Goal: Complete application form

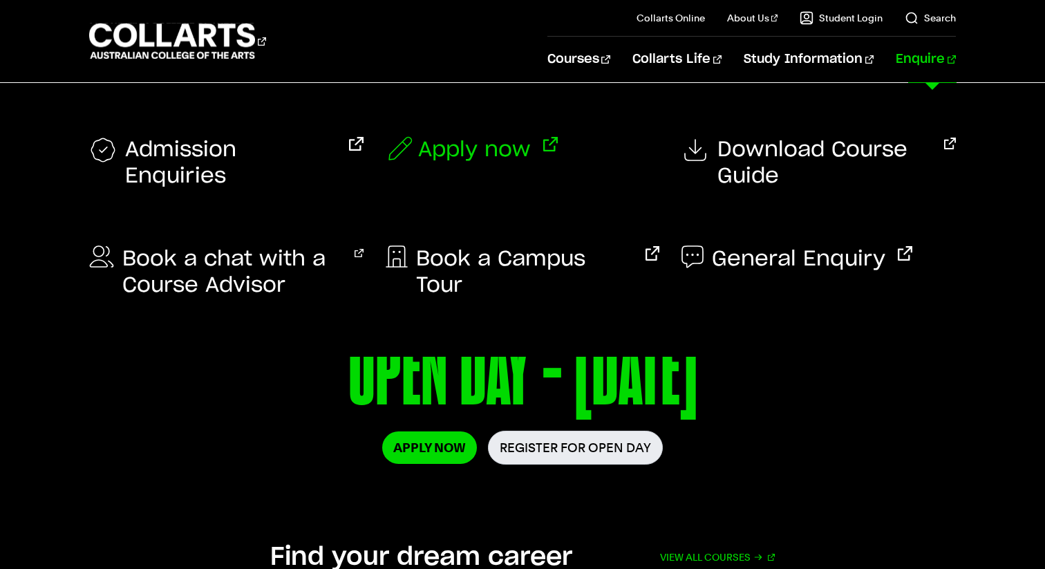
click at [471, 137] on span "Apply now" at bounding box center [474, 150] width 113 height 26
click at [469, 151] on span "Apply now" at bounding box center [474, 150] width 113 height 26
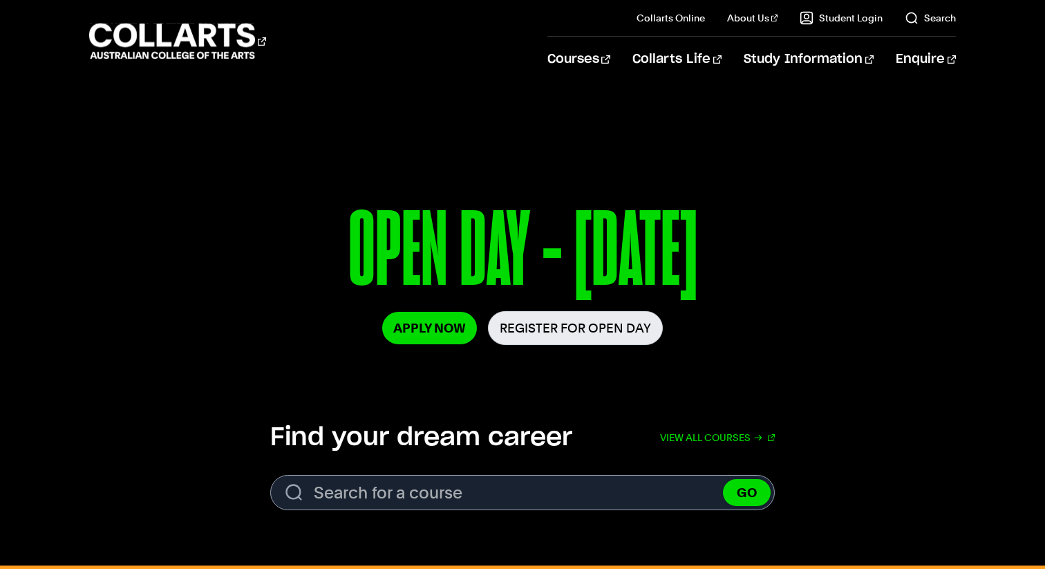
scroll to position [118, 0]
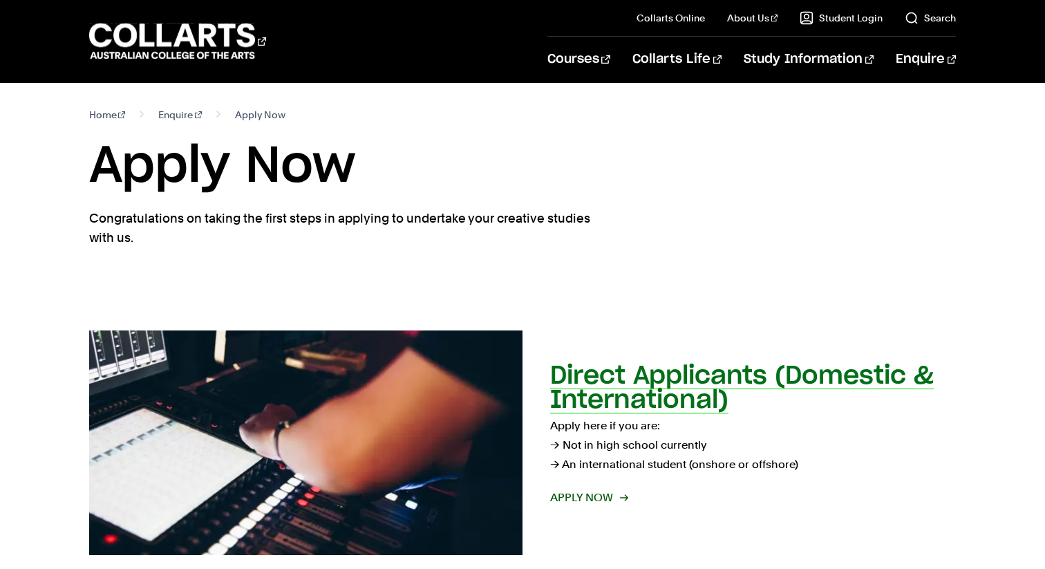
click at [656, 401] on h2 "Direct Applicants (Domestic & International)" at bounding box center [741, 387] width 383 height 49
